Goal: Task Accomplishment & Management: Complete application form

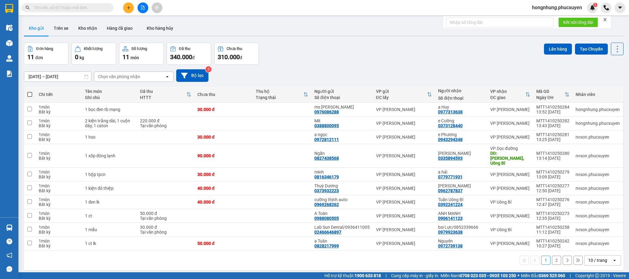
click at [311, 52] on div "Đơn hàng 11 đơn Khối lượng 0 kg Số lượng 11 món Đã thu 340.000 đ Chưa thu 310.0…" at bounding box center [323, 54] width 599 height 22
click at [90, 29] on button "Kho nhận" at bounding box center [87, 28] width 29 height 15
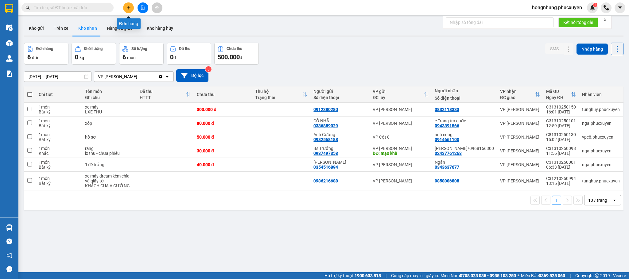
click at [128, 7] on icon "plus" at bounding box center [128, 8] width 4 height 4
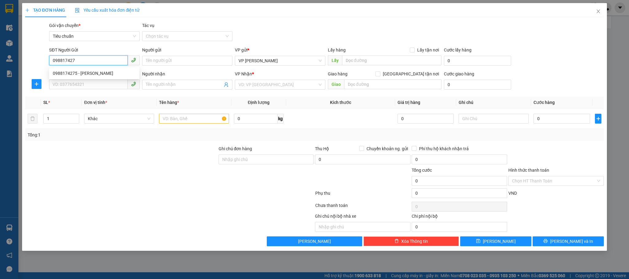
type input "0988174275"
click at [104, 73] on div "0988174275 - [PERSON_NAME]" at bounding box center [94, 73] width 83 height 7
type input "[PERSON_NAME]"
type input "0988174275"
click at [101, 87] on input "SĐT Người Nhận *" at bounding box center [88, 84] width 78 height 10
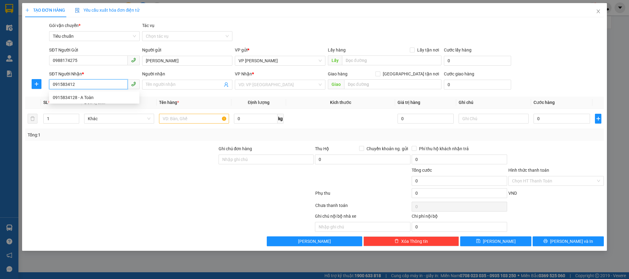
type input "0915834128"
click at [86, 94] on div "0915834128 - A Toàn" at bounding box center [94, 97] width 83 height 7
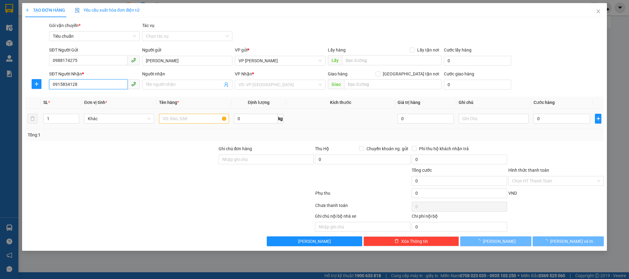
type input "A Toàn"
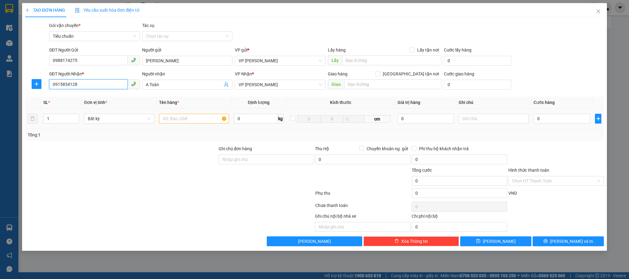
type input "0915834128"
click at [183, 118] on input "text" at bounding box center [194, 119] width 70 height 10
type input "1 hồ sơ"
click at [559, 117] on input "0" at bounding box center [561, 119] width 56 height 10
type input "3"
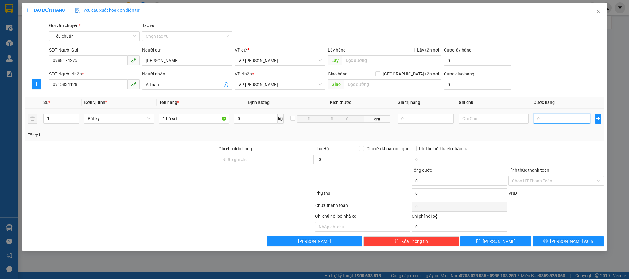
type input "3"
type input "30"
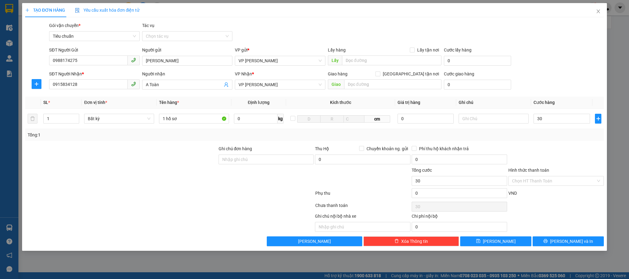
click at [559, 147] on div at bounding box center [556, 155] width 97 height 21
type input "30.000"
click at [567, 241] on span "[PERSON_NAME] và In" at bounding box center [571, 241] width 43 height 7
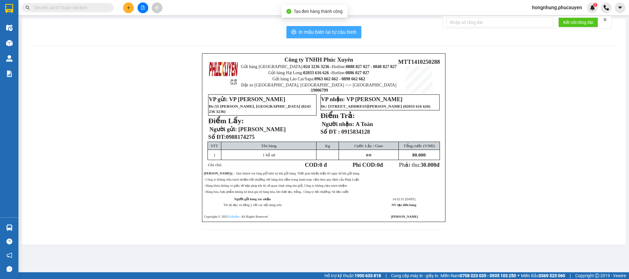
click at [342, 36] on span "In mẫu biên lai tự cấu hình" at bounding box center [328, 32] width 58 height 8
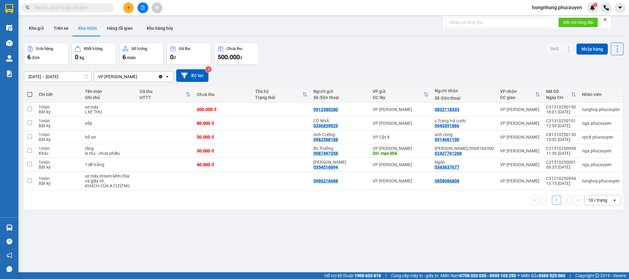
click at [394, 245] on div "ver 1.8.146 Kho gửi Trên xe Kho nhận Hàng đã giao Kho hàng hủy Đơn hàng 6 đơn K…" at bounding box center [323, 157] width 604 height 279
